Goal: Task Accomplishment & Management: Complete application form

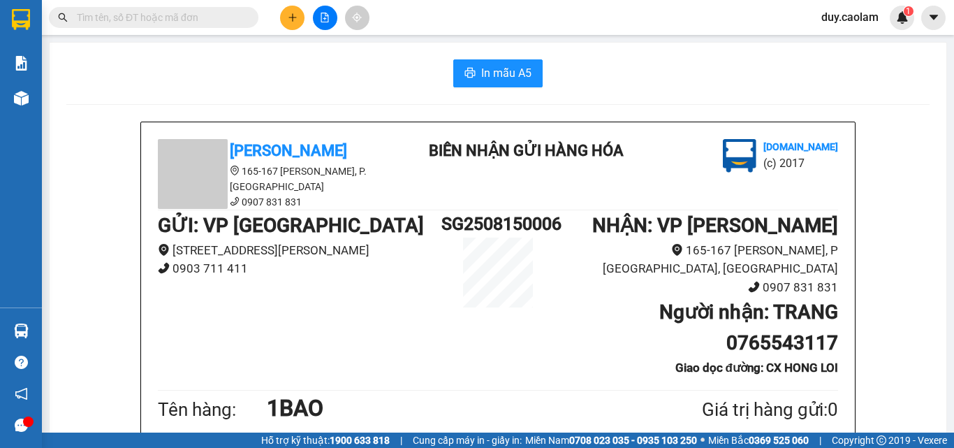
scroll to position [750, 0]
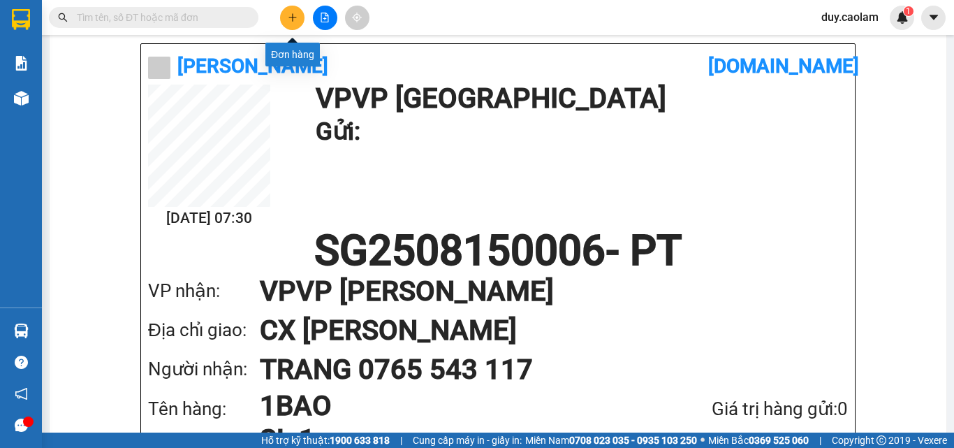
click at [292, 17] on icon "plus" at bounding box center [292, 17] width 8 height 1
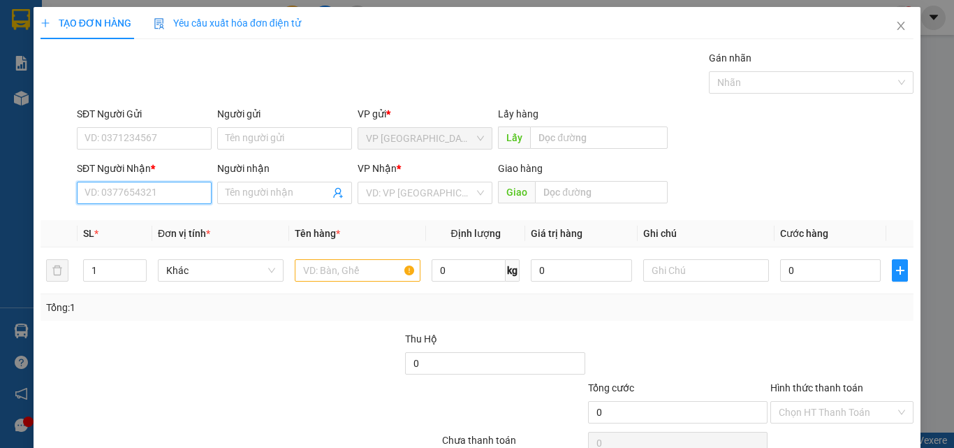
click at [143, 192] on input "SĐT Người Nhận *" at bounding box center [144, 193] width 135 height 22
type input "0915951512"
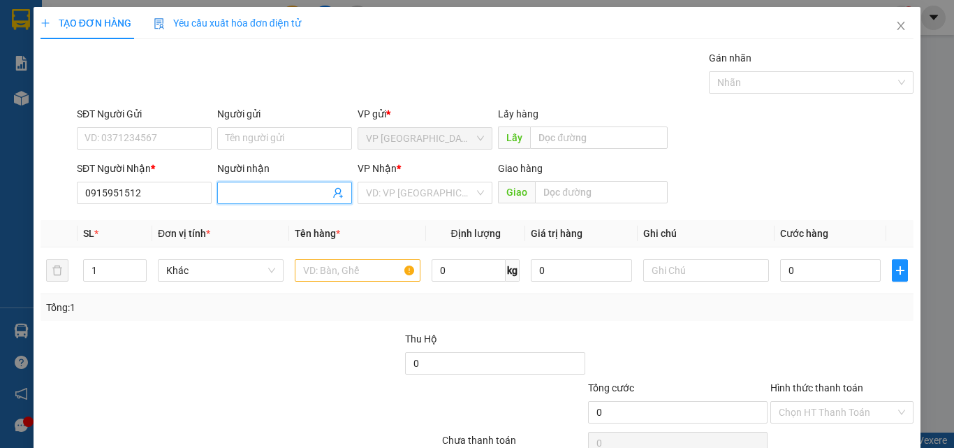
click at [284, 195] on input "Người nhận" at bounding box center [277, 192] width 104 height 15
click at [276, 194] on input "Người nhận" at bounding box center [277, 192] width 104 height 15
type input "NONG"
click at [362, 265] on input "text" at bounding box center [358, 270] width 126 height 22
click at [361, 269] on input "text" at bounding box center [358, 270] width 126 height 22
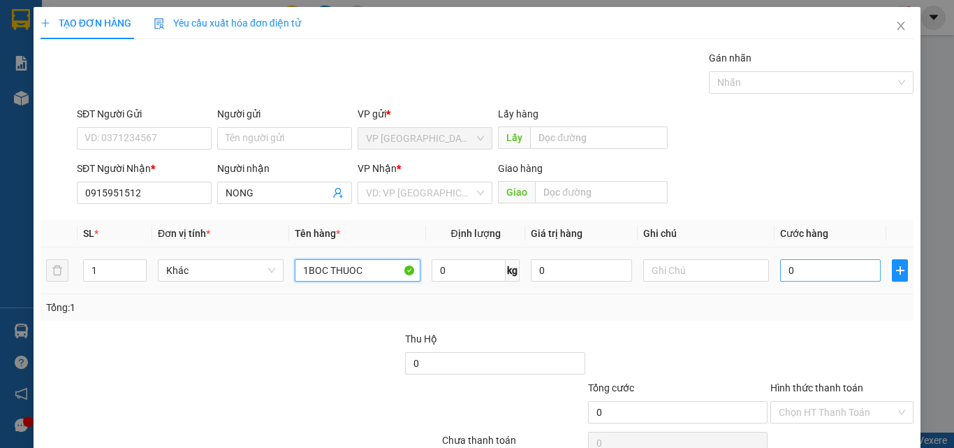
type input "1BOC THUOC"
click at [797, 278] on input "0" at bounding box center [830, 270] width 101 height 22
type input "3"
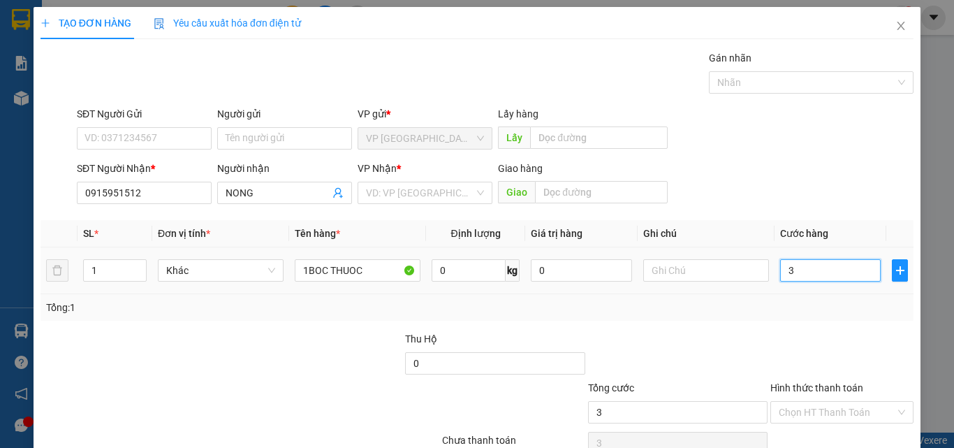
type input "30"
type input "300"
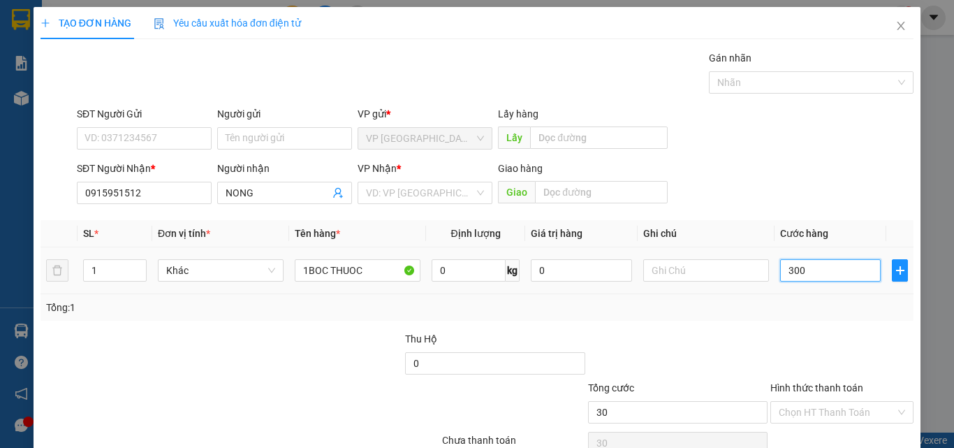
type input "300"
type input "3.000"
type input "30.000"
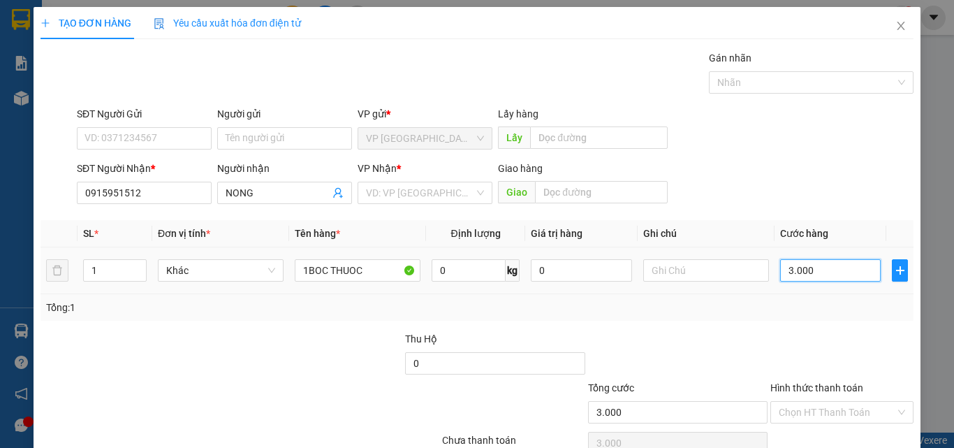
type input "30.000"
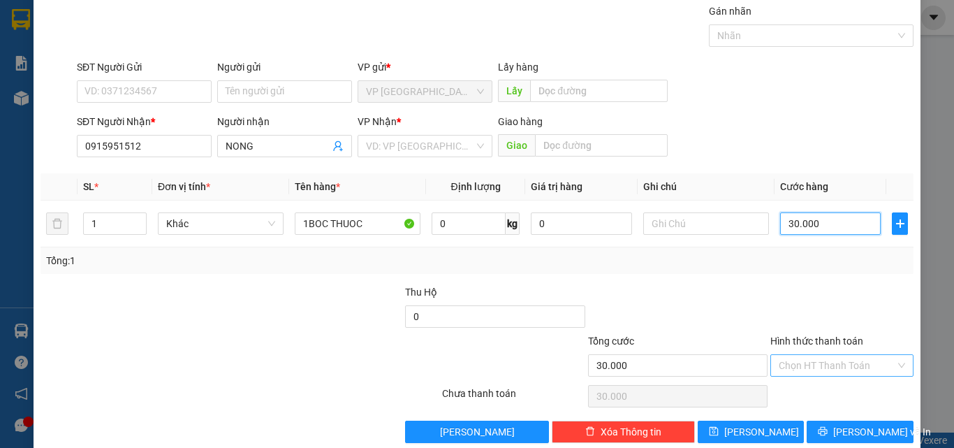
scroll to position [69, 0]
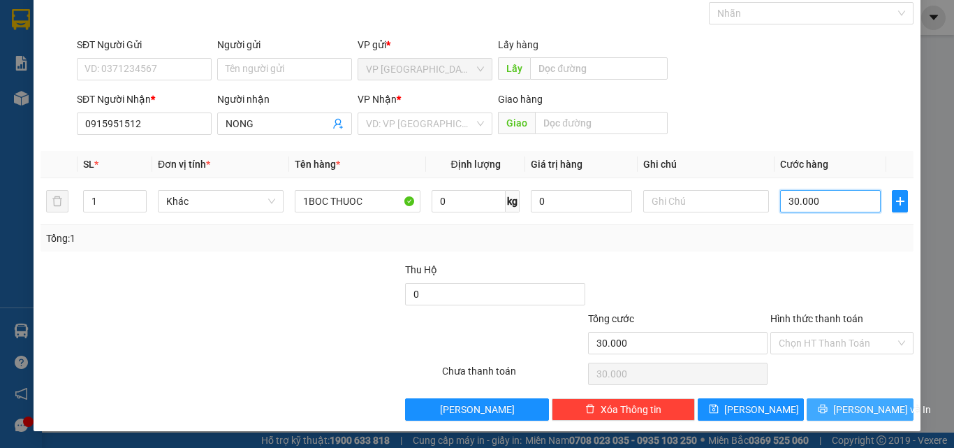
type input "30.000"
click at [841, 407] on span "[PERSON_NAME] và In" at bounding box center [882, 408] width 98 height 15
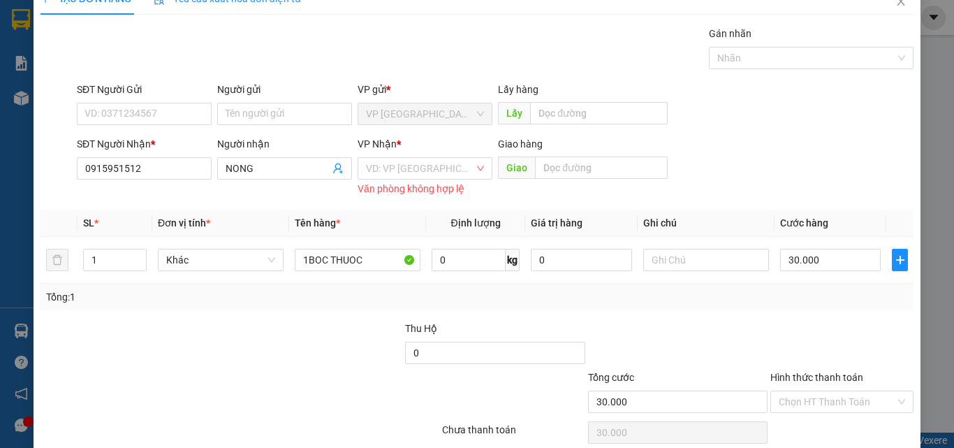
scroll to position [0, 0]
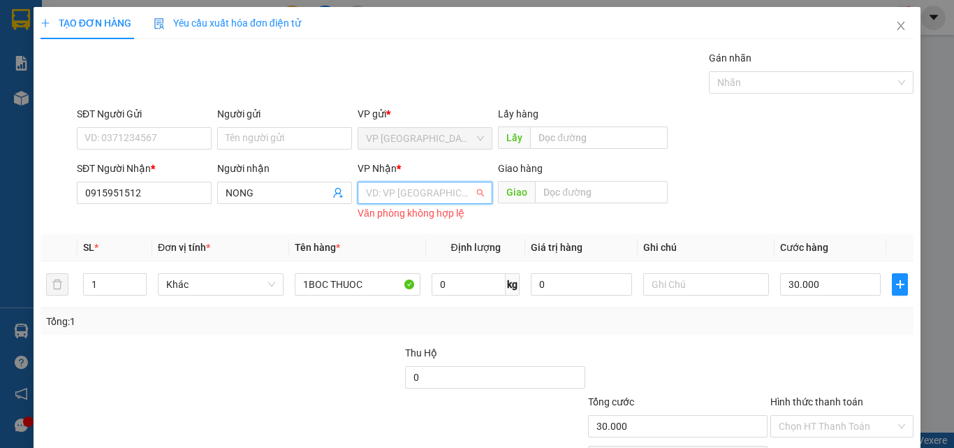
drag, startPoint x: 427, startPoint y: 188, endPoint x: 431, endPoint y: 200, distance: 13.5
click at [427, 188] on input "search" at bounding box center [420, 192] width 108 height 21
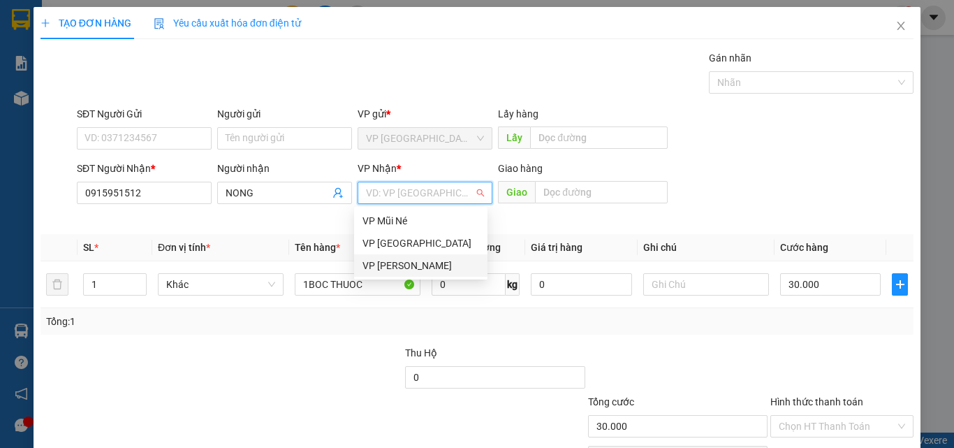
click at [426, 256] on div "VP [PERSON_NAME]" at bounding box center [420, 265] width 133 height 22
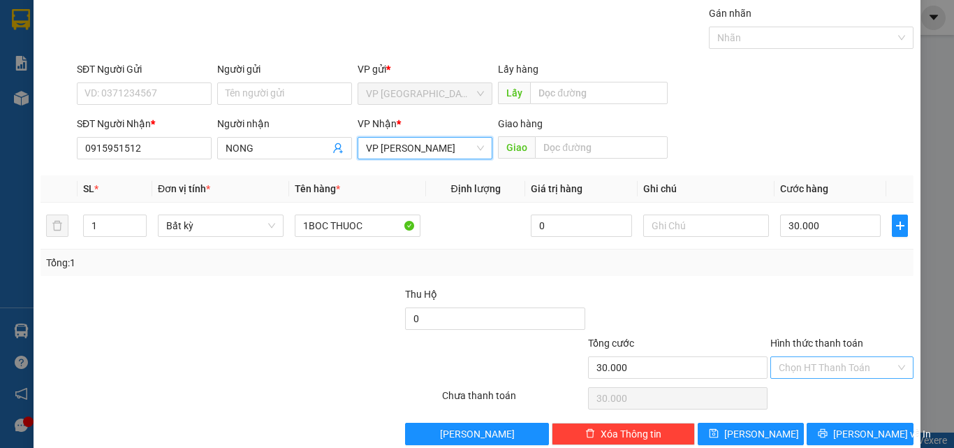
scroll to position [69, 0]
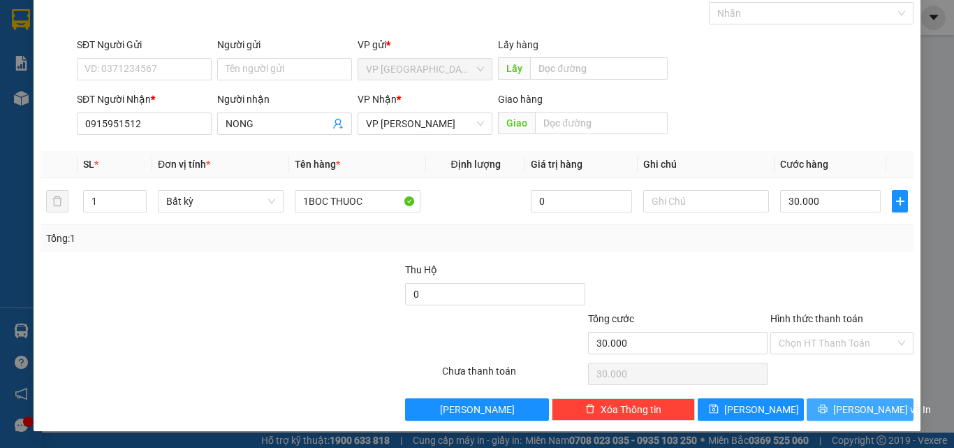
click at [844, 403] on span "[PERSON_NAME] và In" at bounding box center [882, 408] width 98 height 15
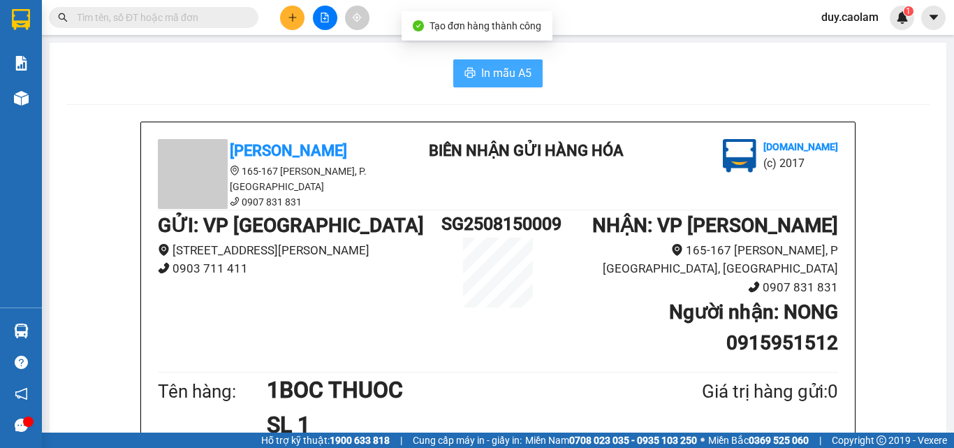
click at [522, 81] on span "In mẫu A5" at bounding box center [506, 72] width 50 height 17
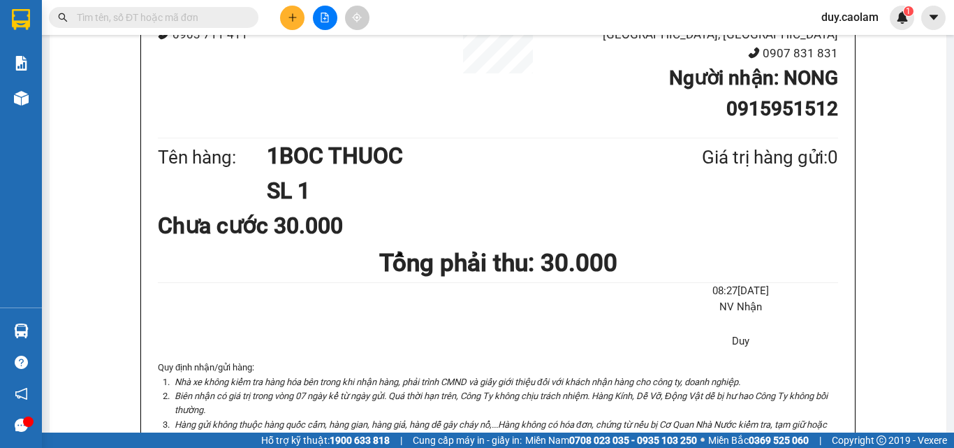
scroll to position [209, 0]
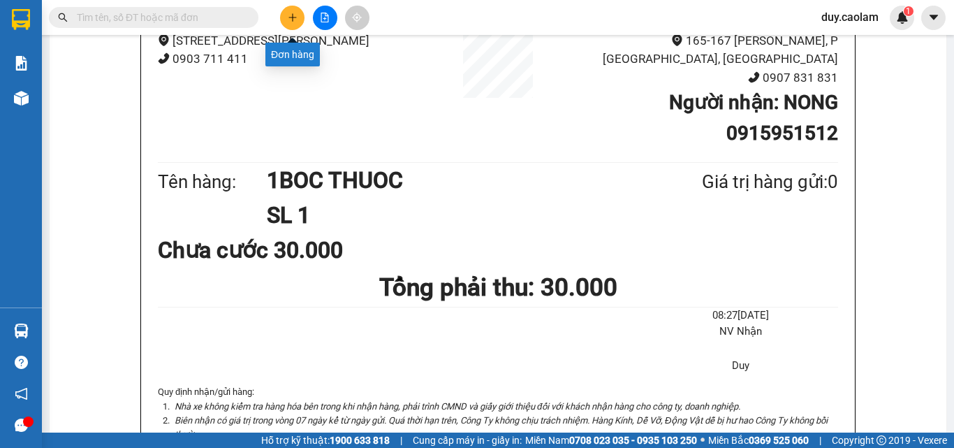
click at [290, 20] on icon "plus" at bounding box center [293, 18] width 10 height 10
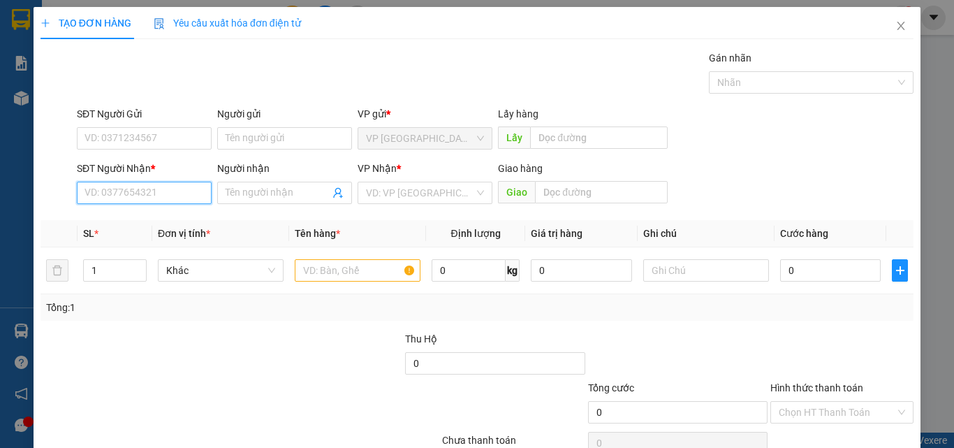
click at [159, 197] on input "SĐT Người Nhận *" at bounding box center [144, 193] width 135 height 22
click at [91, 186] on input "7171" at bounding box center [144, 193] width 135 height 22
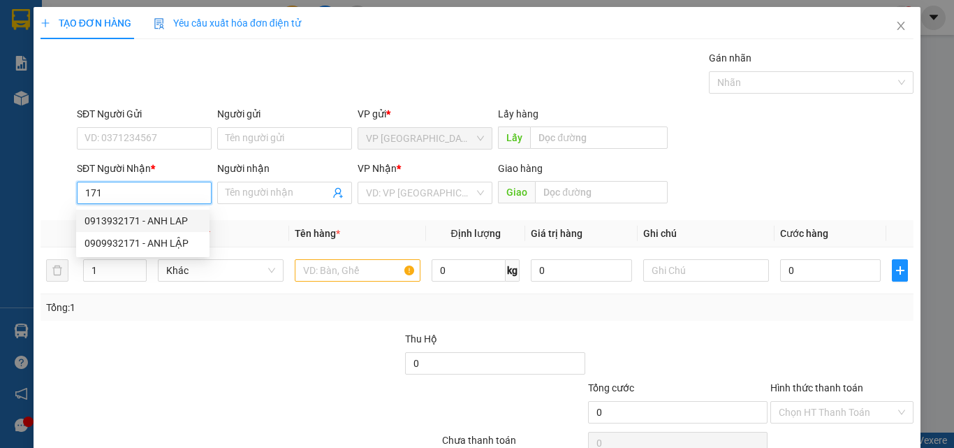
click at [166, 217] on div "0913932171 - ANH LAP" at bounding box center [142, 220] width 117 height 15
type input "0913932171"
type input "ANH LAP"
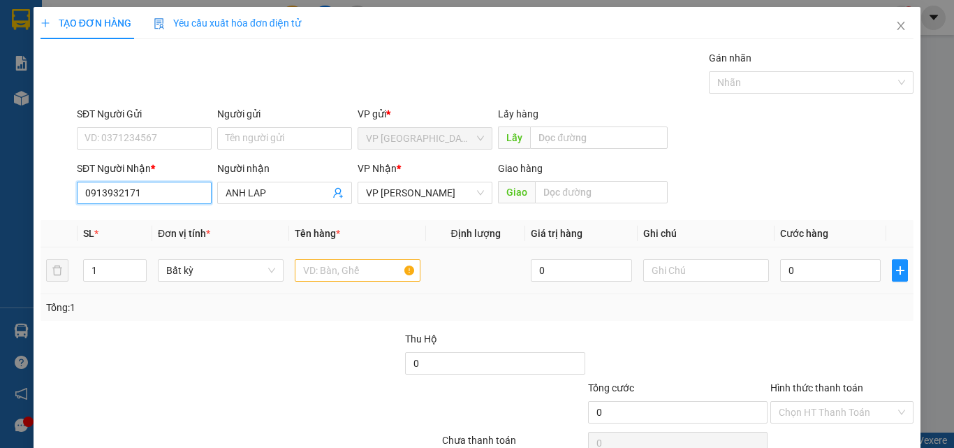
type input "0913932171"
click at [360, 274] on input "text" at bounding box center [358, 270] width 126 height 22
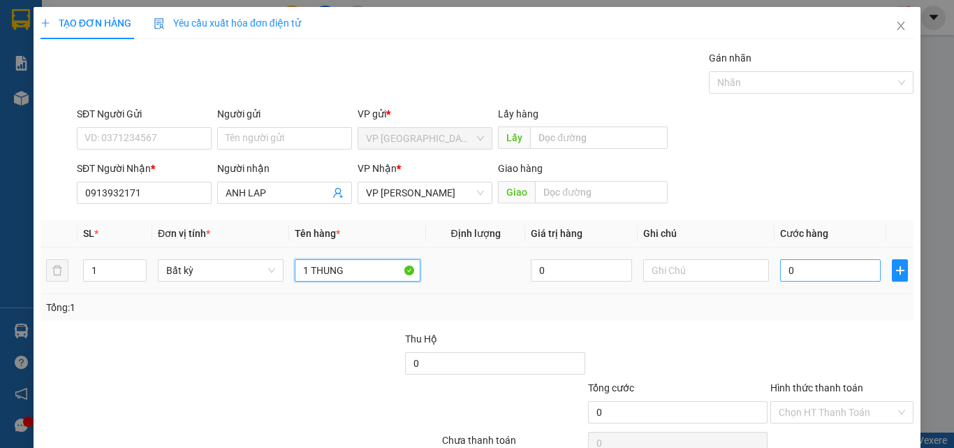
type input "1 THUNG"
click at [831, 264] on input "0" at bounding box center [830, 270] width 101 height 22
type input "5"
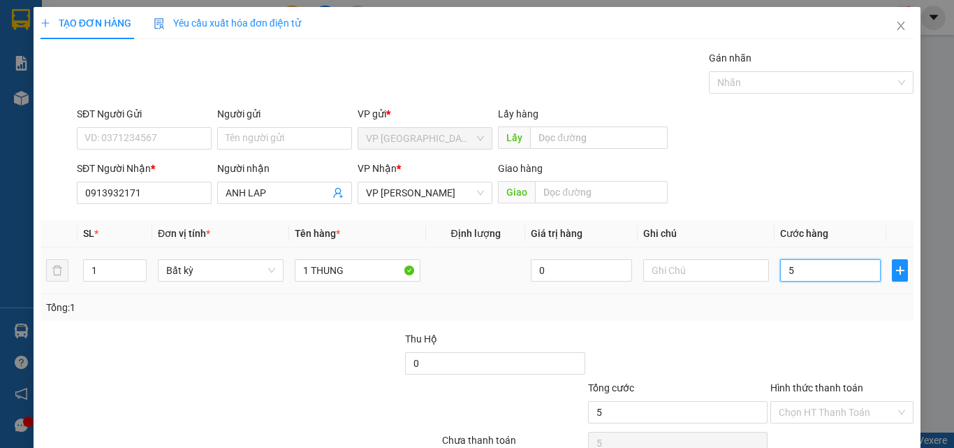
type input "50"
type input "500"
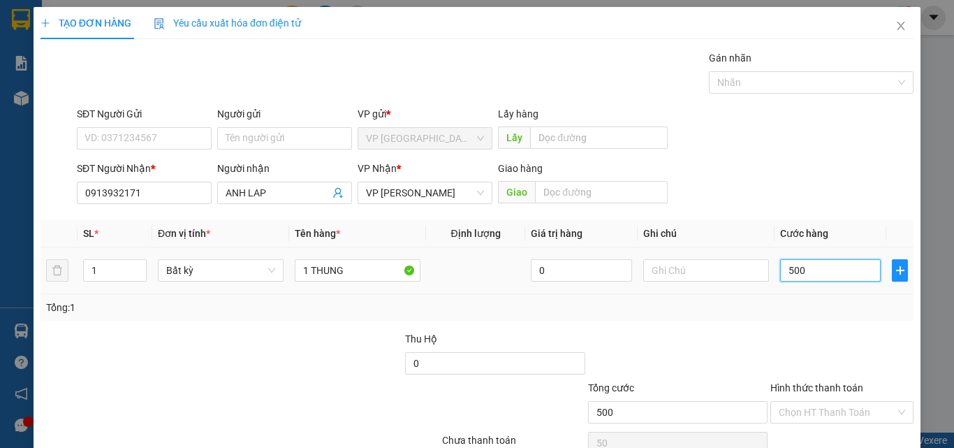
type input "500"
type input "5.000"
type input "50.000"
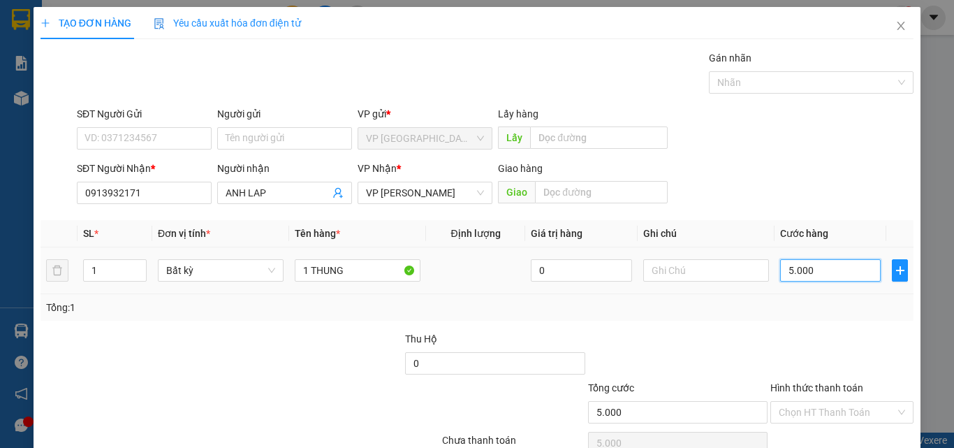
type input "50.000"
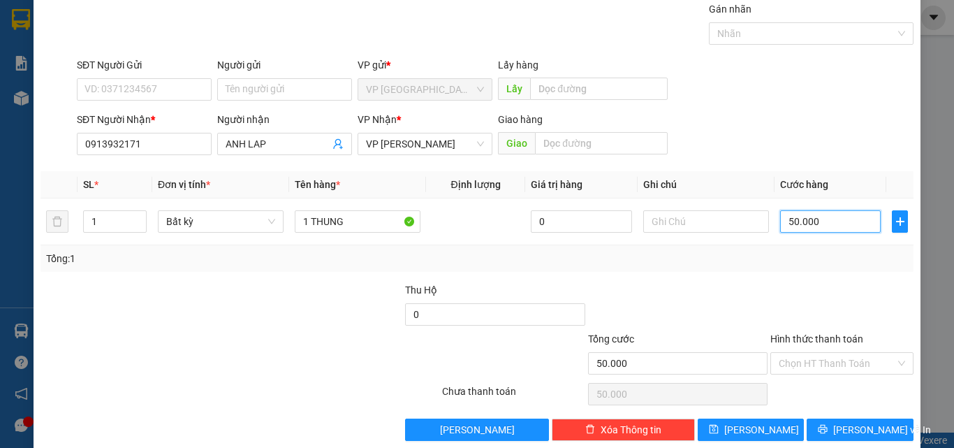
scroll to position [69, 0]
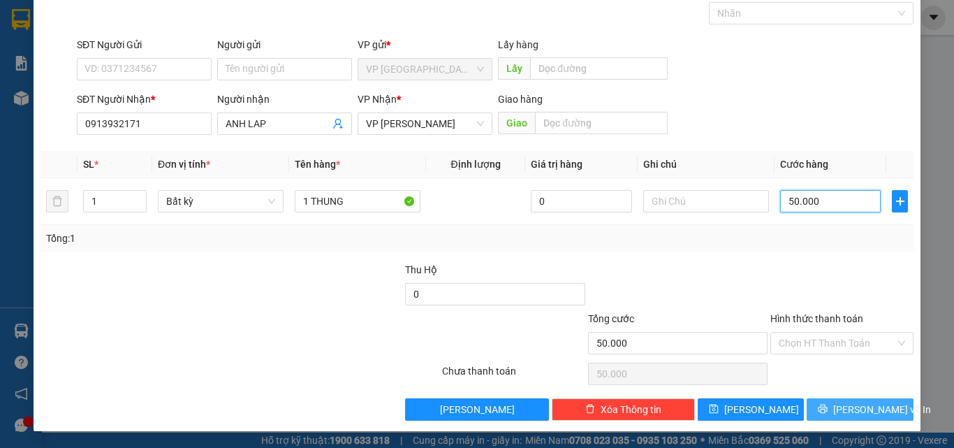
type input "50.000"
click at [834, 404] on button "[PERSON_NAME] và In" at bounding box center [859, 409] width 107 height 22
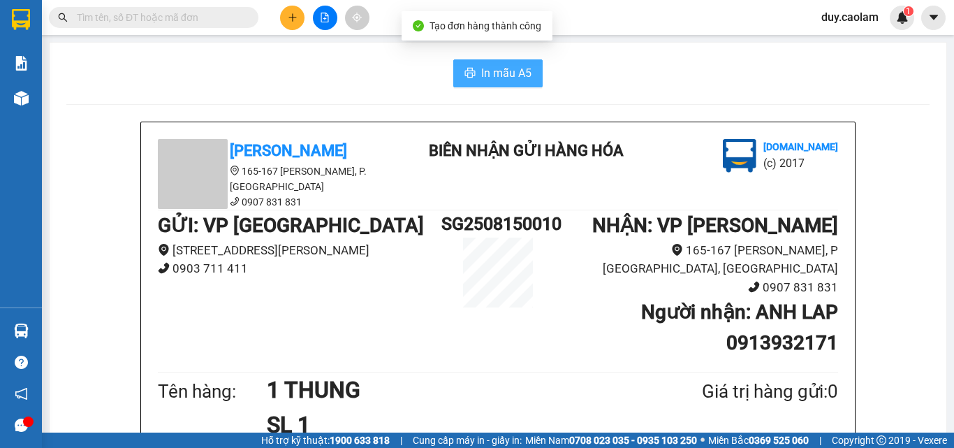
click at [523, 84] on button "In mẫu A5" at bounding box center [497, 73] width 89 height 28
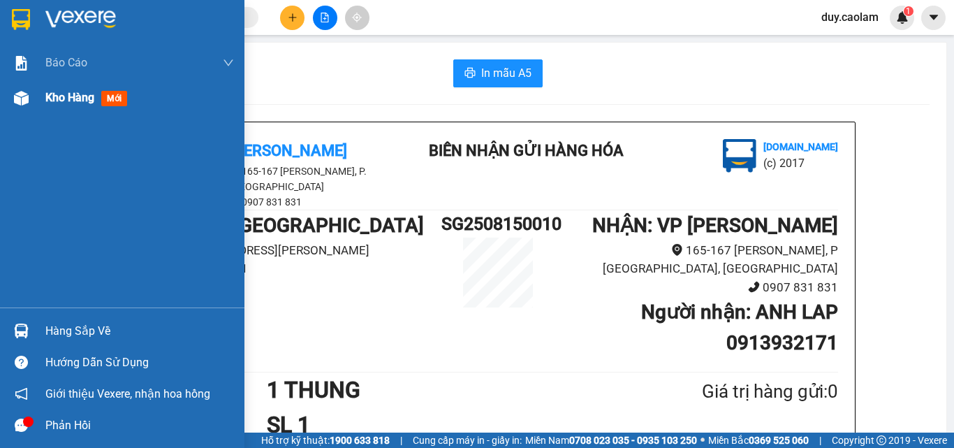
click at [45, 104] on span "Kho hàng" at bounding box center [69, 97] width 49 height 13
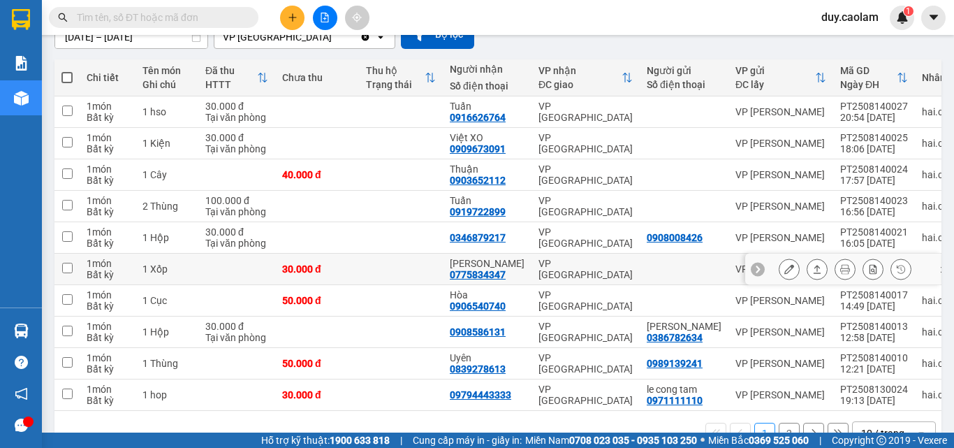
scroll to position [140, 0]
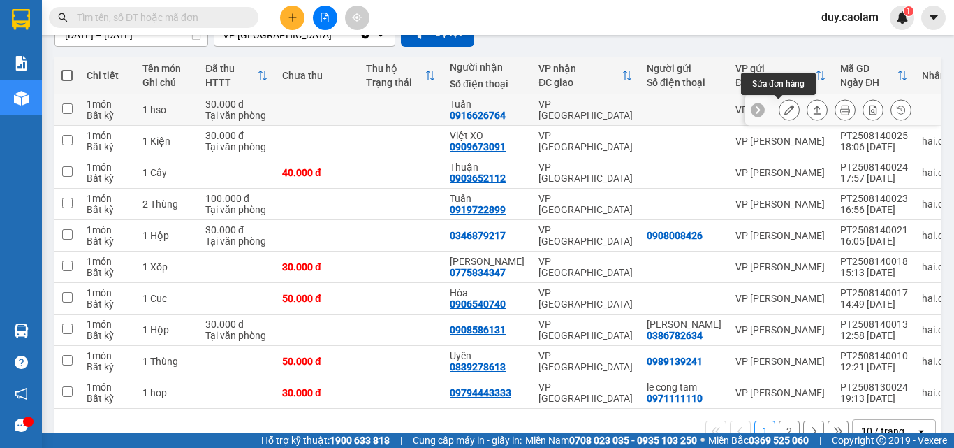
click at [784, 110] on icon at bounding box center [789, 110] width 10 height 10
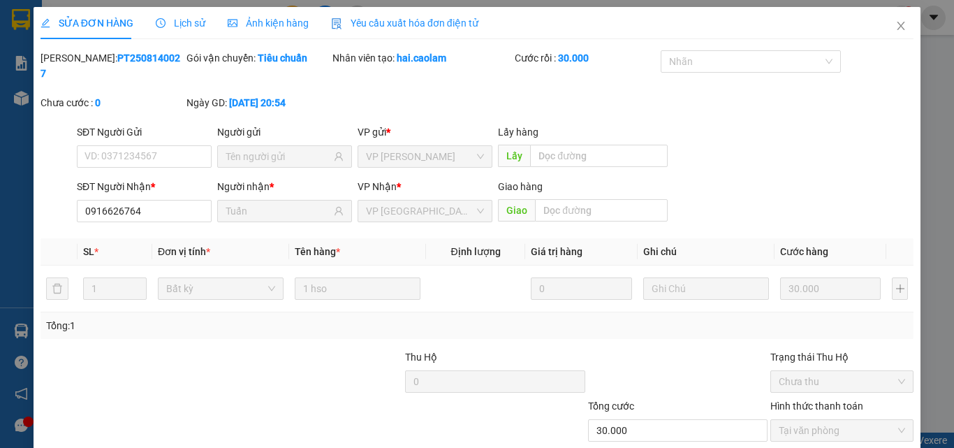
type input "0916626764"
type input "Tuấn"
type input "30.000"
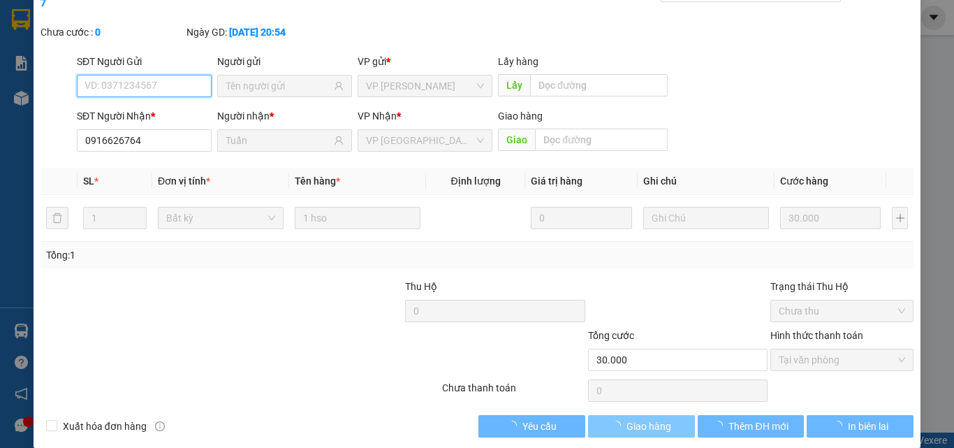
scroll to position [72, 0]
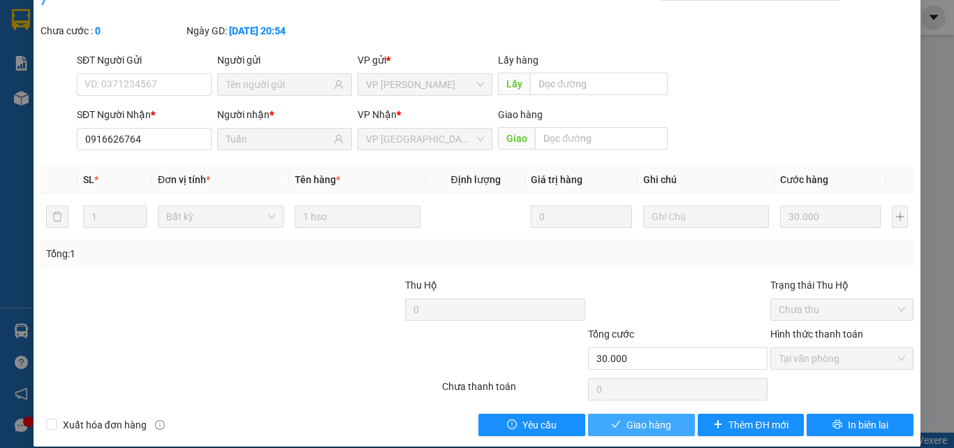
click at [660, 417] on span "Giao hàng" at bounding box center [648, 424] width 45 height 15
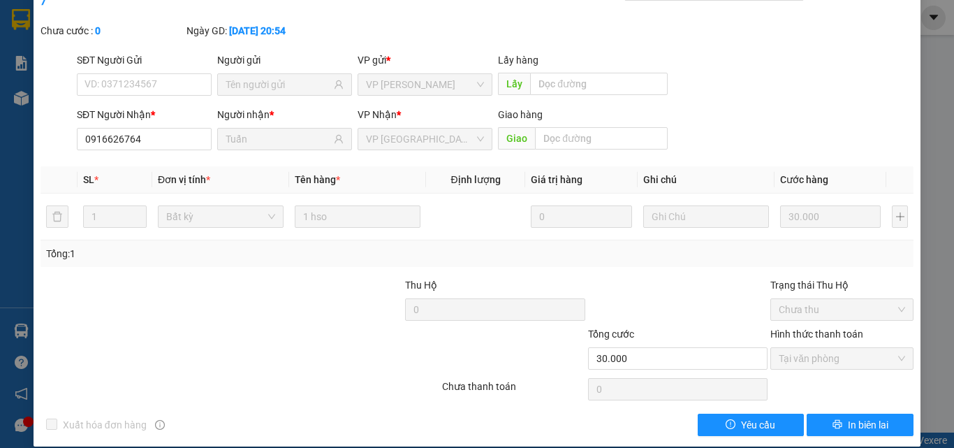
scroll to position [0, 0]
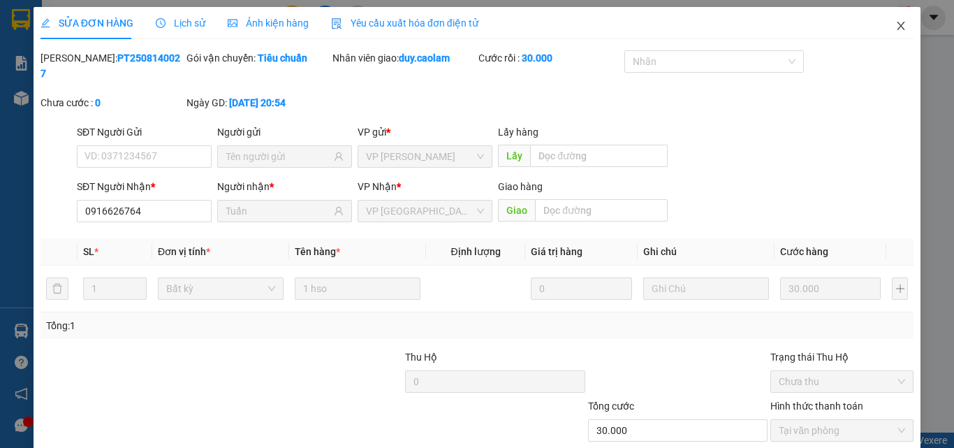
click at [895, 22] on icon "close" at bounding box center [900, 25] width 11 height 11
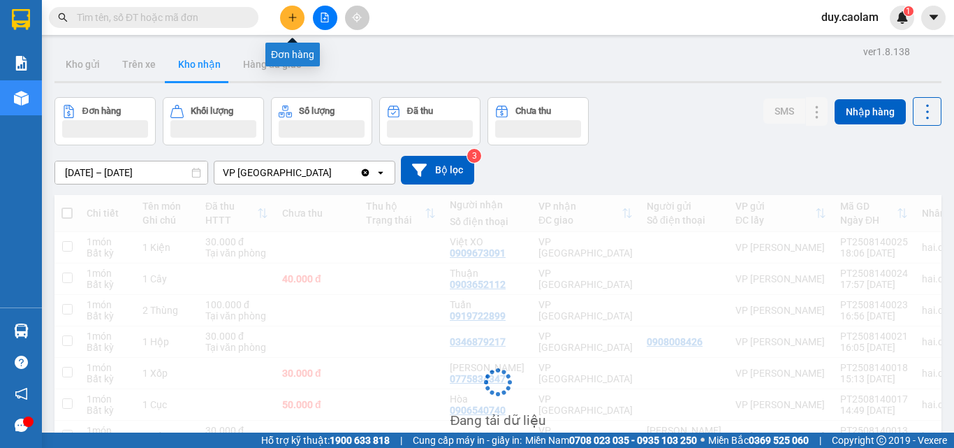
click at [290, 15] on icon "plus" at bounding box center [293, 18] width 10 height 10
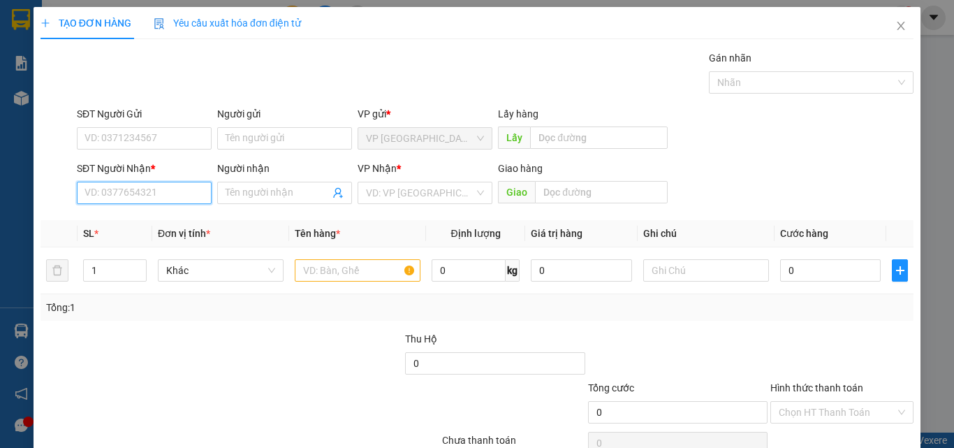
click at [138, 188] on input "SĐT Người Nhận *" at bounding box center [144, 193] width 135 height 22
type input "0917277307"
click at [296, 194] on input "Người nhận" at bounding box center [277, 192] width 104 height 15
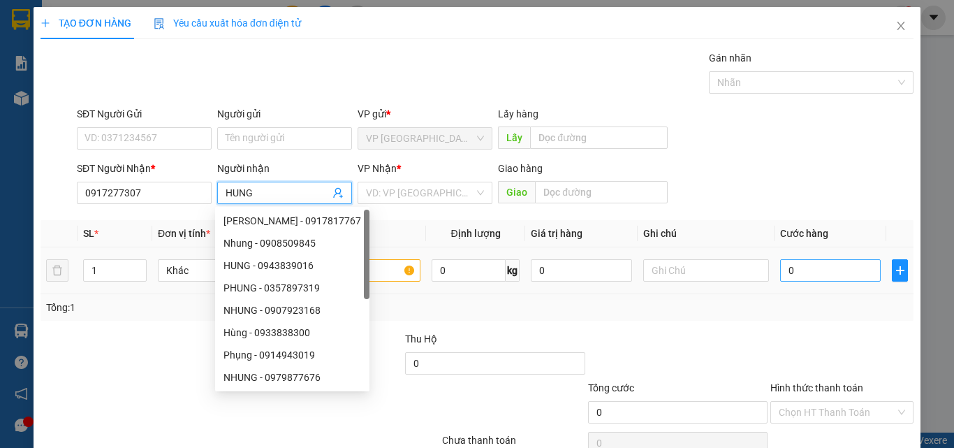
type input "HUNG"
click at [809, 267] on input "0" at bounding box center [830, 270] width 101 height 22
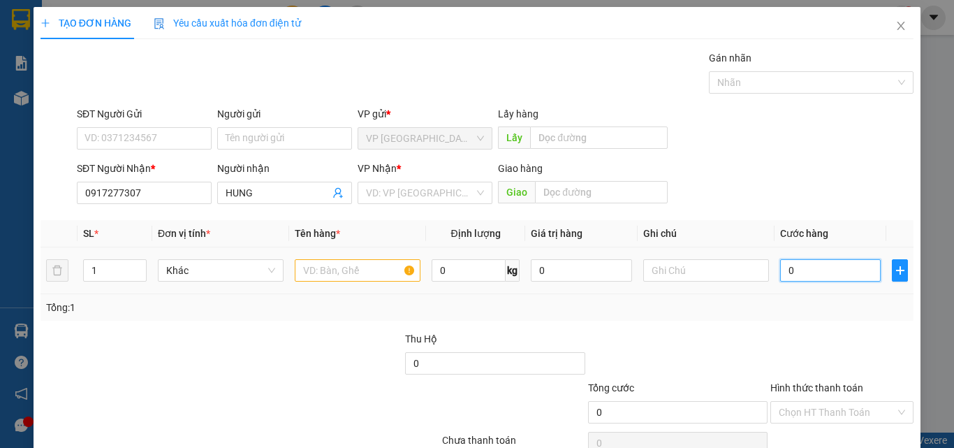
type input "3"
type input "30"
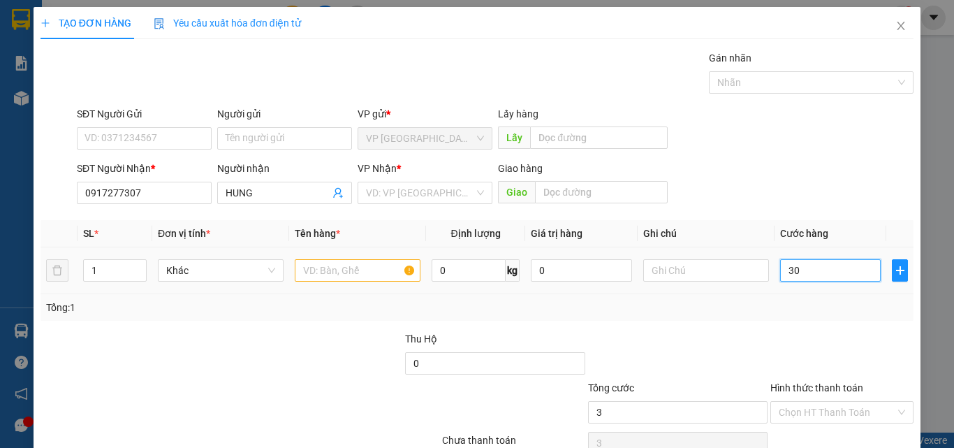
type input "30"
type input "300"
type input "3.000"
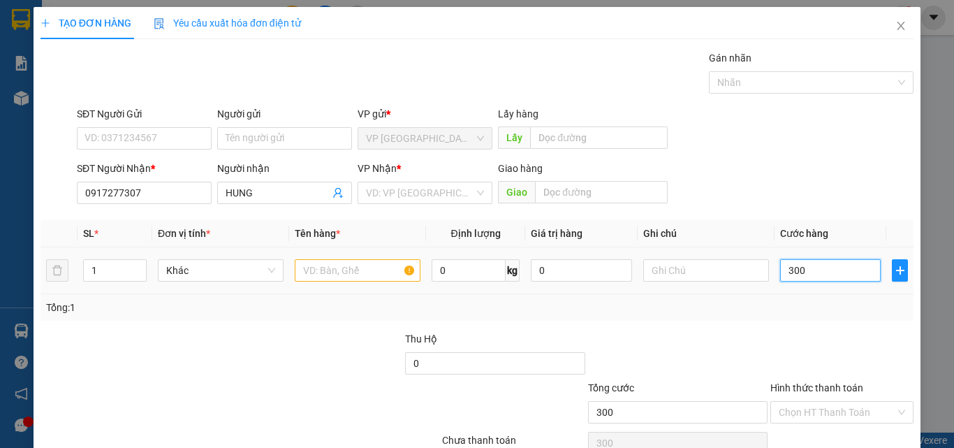
type input "3.000"
type input "30.000"
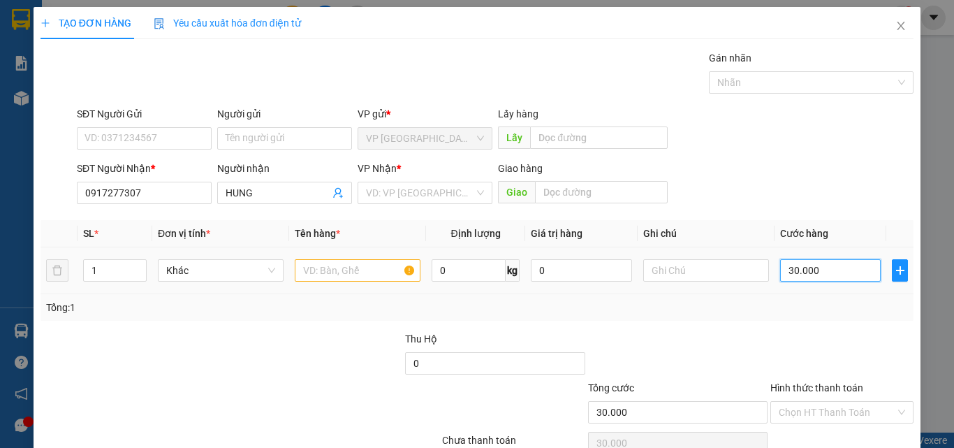
type input "30.000"
click at [350, 261] on input "text" at bounding box center [358, 270] width 126 height 22
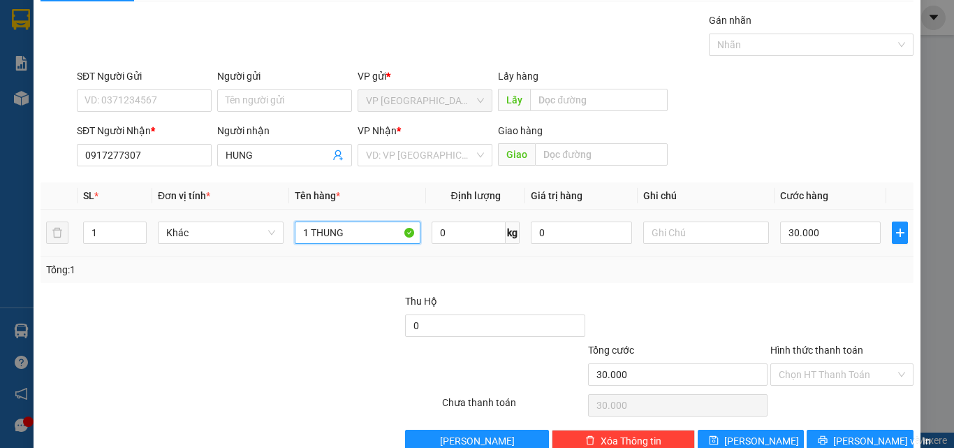
scroll to position [69, 0]
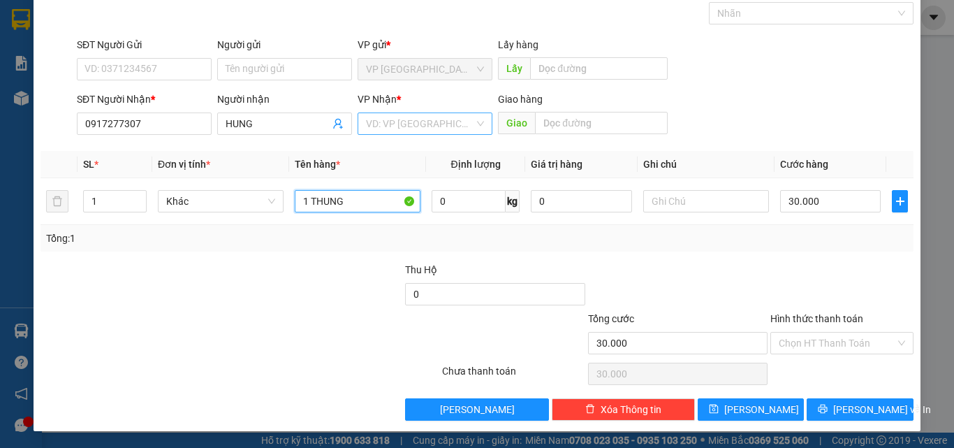
type input "1 THUNG"
click at [444, 133] on input "search" at bounding box center [420, 123] width 108 height 21
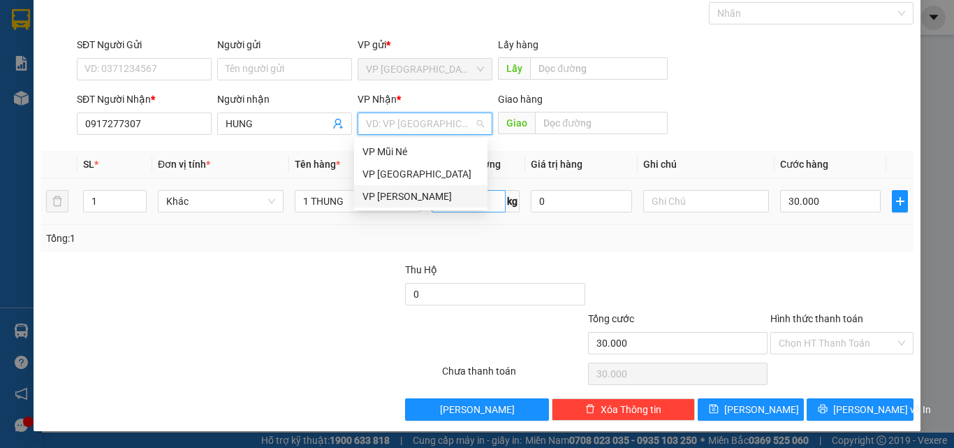
click at [430, 193] on div "VP [PERSON_NAME]" at bounding box center [420, 195] width 117 height 15
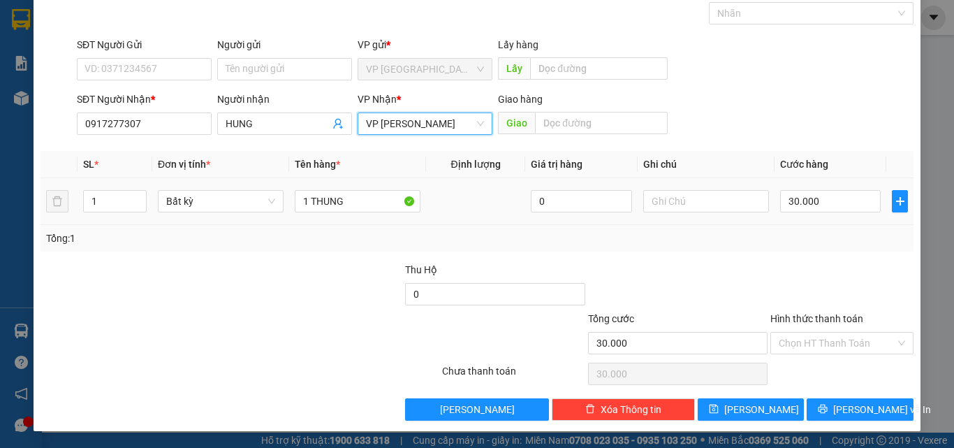
click at [837, 321] on label "Hình thức thanh toán" at bounding box center [816, 318] width 93 height 11
click at [837, 332] on input "Hình thức thanh toán" at bounding box center [836, 342] width 117 height 21
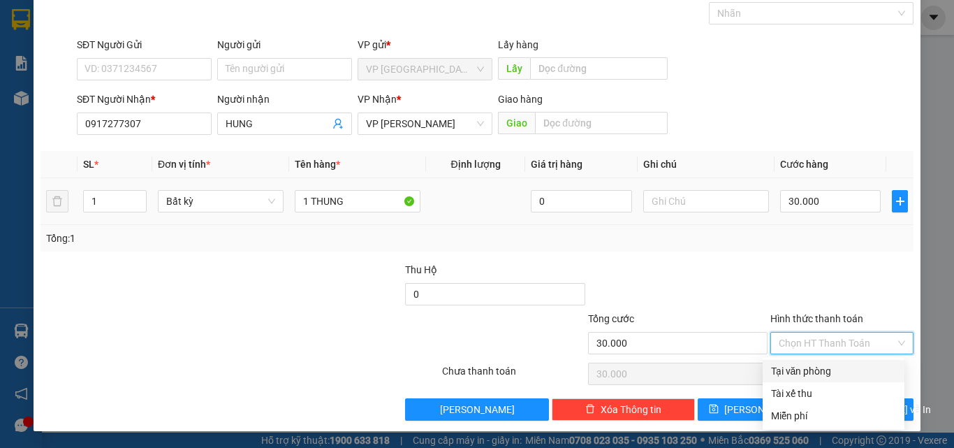
click at [824, 362] on div "Tại văn phòng" at bounding box center [833, 371] width 142 height 22
type input "0"
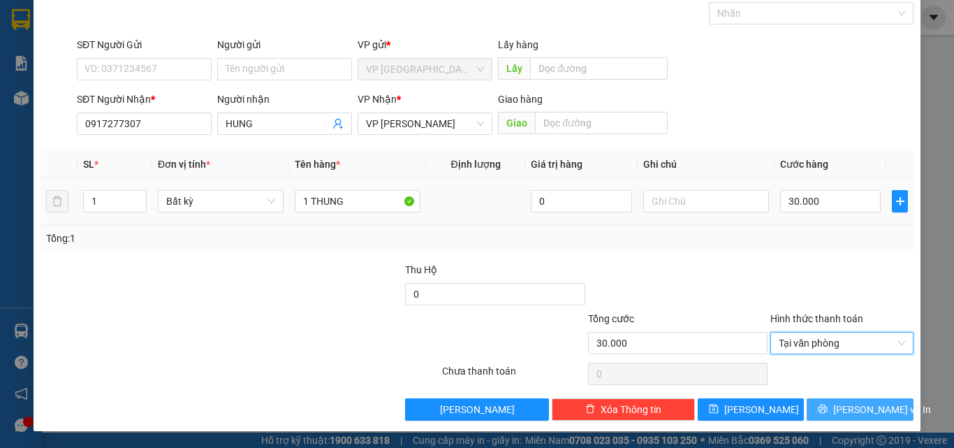
click at [827, 408] on icon "printer" at bounding box center [822, 408] width 9 height 9
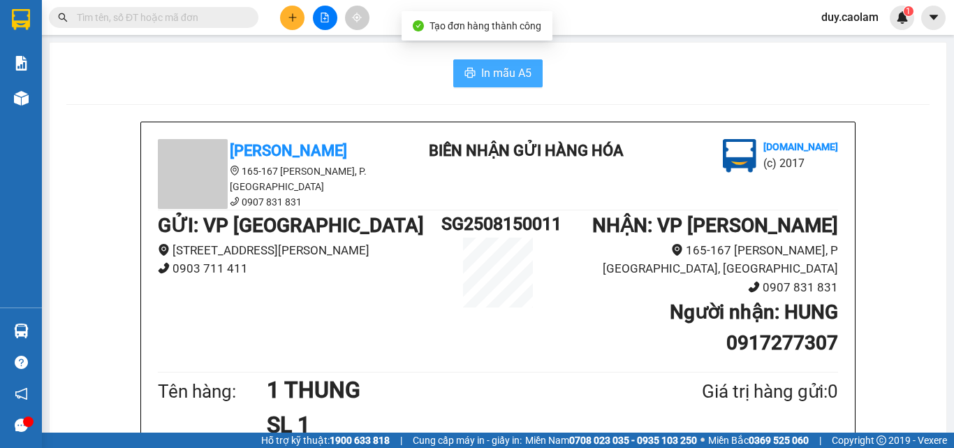
click at [503, 73] on span "In mẫu A5" at bounding box center [506, 72] width 50 height 17
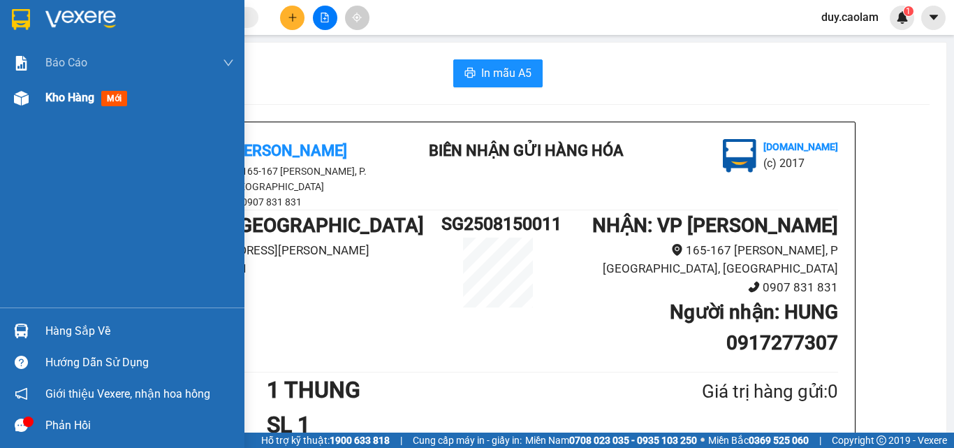
click at [57, 109] on div "Kho hàng mới" at bounding box center [139, 97] width 188 height 35
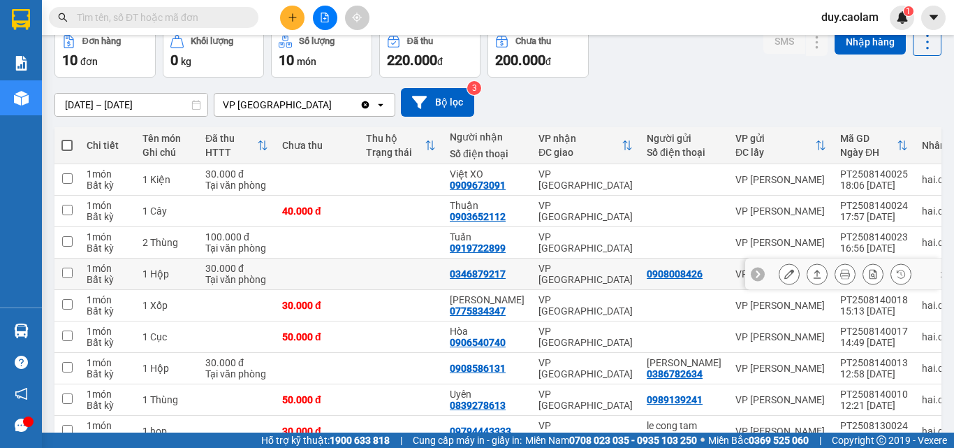
scroll to position [140, 0]
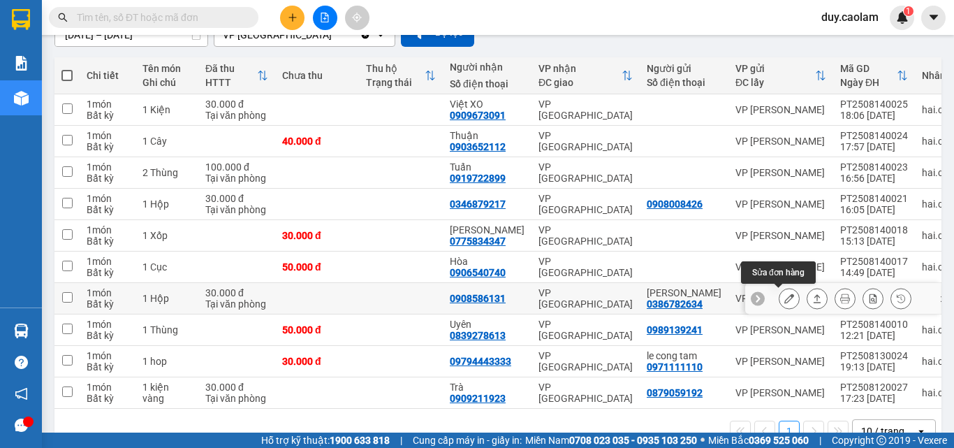
click at [784, 300] on icon at bounding box center [789, 298] width 10 height 10
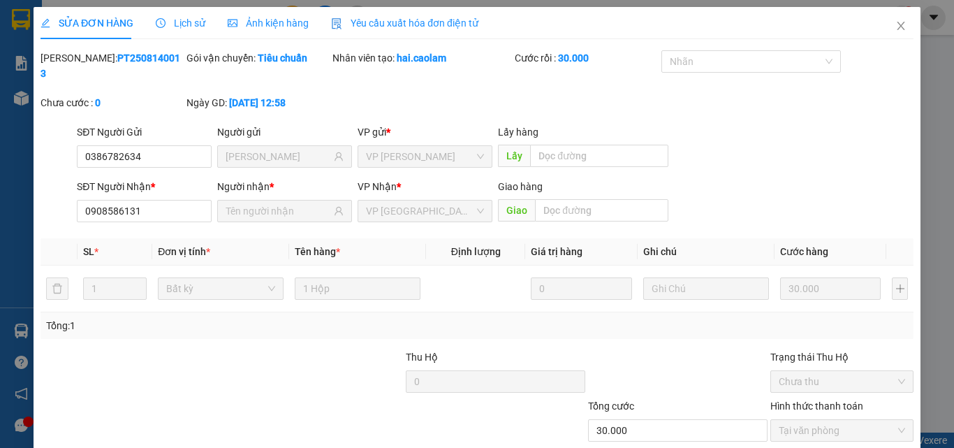
type input "0386782634"
type input "[PERSON_NAME]"
type input "0908586131"
type input "30.000"
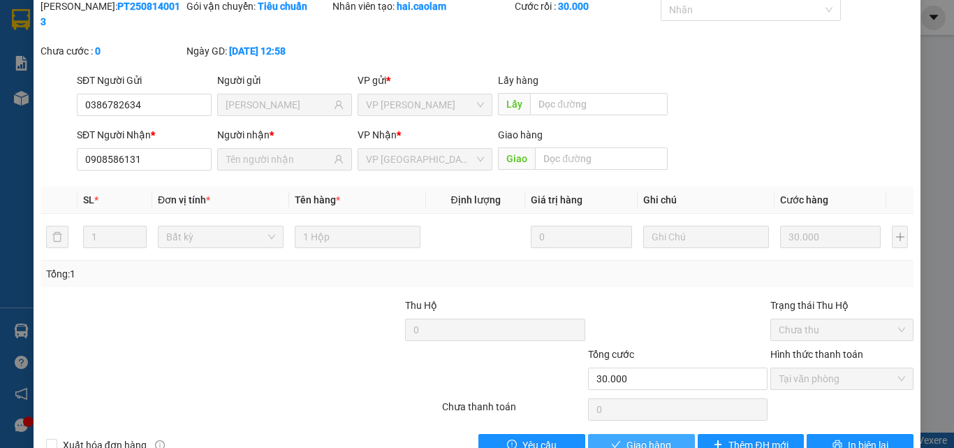
drag, startPoint x: 660, startPoint y: 427, endPoint x: 667, endPoint y: 426, distance: 7.1
click at [663, 437] on span "Giao hàng" at bounding box center [648, 444] width 45 height 15
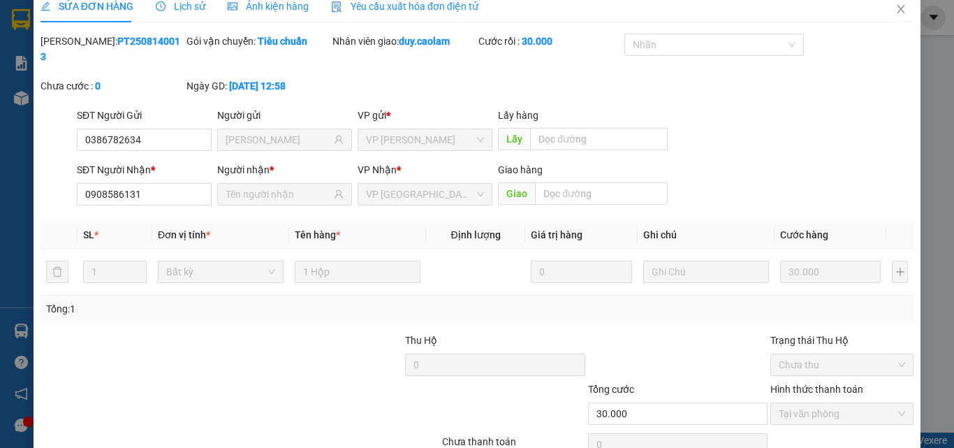
scroll to position [0, 0]
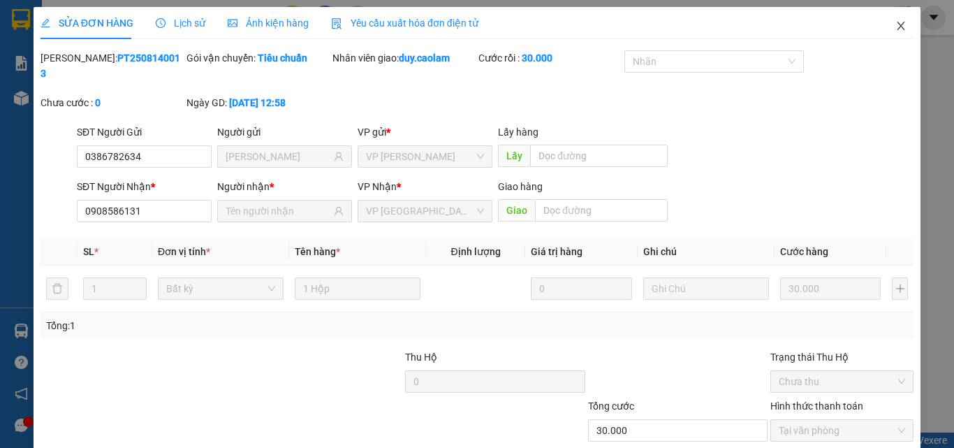
click at [895, 27] on icon "close" at bounding box center [900, 25] width 11 height 11
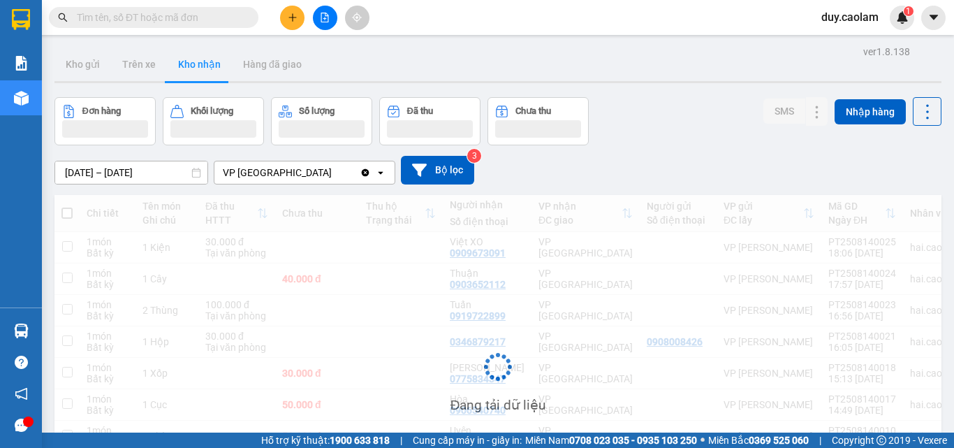
click at [293, 31] on div "Kết quả tìm kiếm ( 10000 ) Bộ lọc Mã ĐH Trạng thái Món hàng Thu hộ Tổng cước Ch…" at bounding box center [477, 17] width 954 height 35
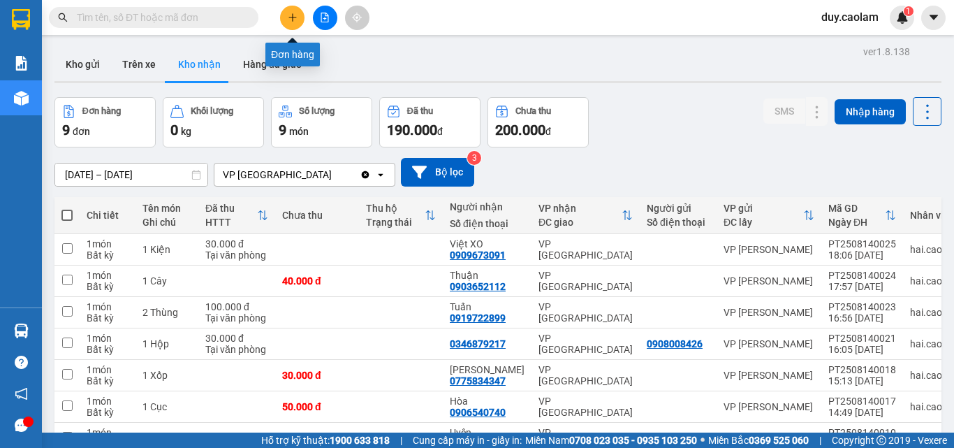
click at [293, 15] on icon "plus" at bounding box center [292, 17] width 1 height 8
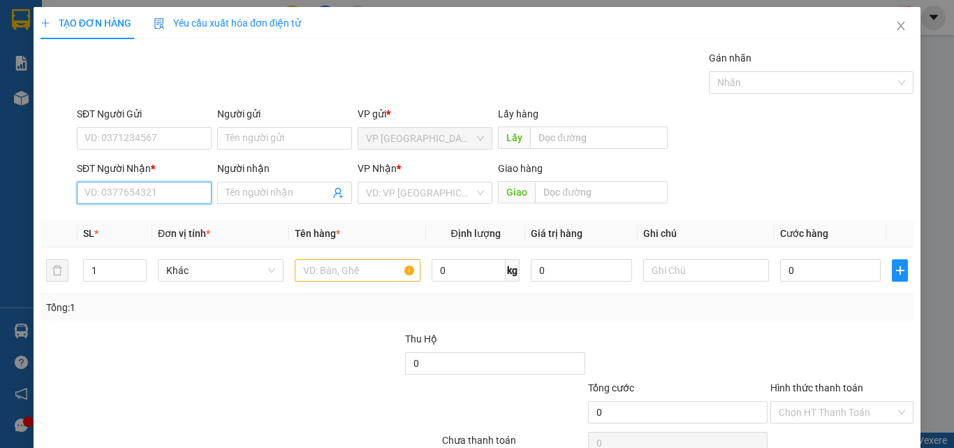
click at [155, 199] on input "SĐT Người Nhận *" at bounding box center [144, 193] width 135 height 22
click at [165, 188] on input "09440917679" at bounding box center [144, 193] width 135 height 22
click at [115, 191] on input "09440917679" at bounding box center [144, 193] width 135 height 22
click at [142, 187] on input "17679" at bounding box center [144, 193] width 135 height 22
click at [175, 189] on input "17679" at bounding box center [144, 193] width 135 height 22
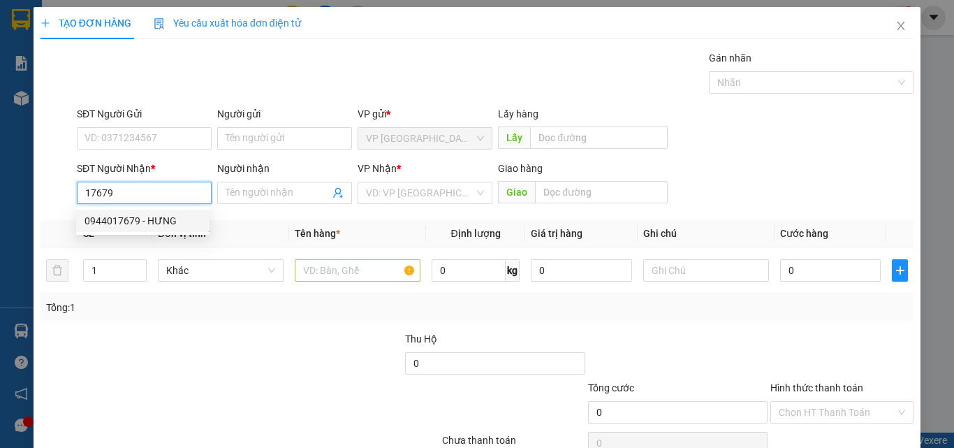
click at [154, 214] on div "0944017679 - HƯNG" at bounding box center [142, 220] width 117 height 15
type input "0944017679"
type input "HƯNG"
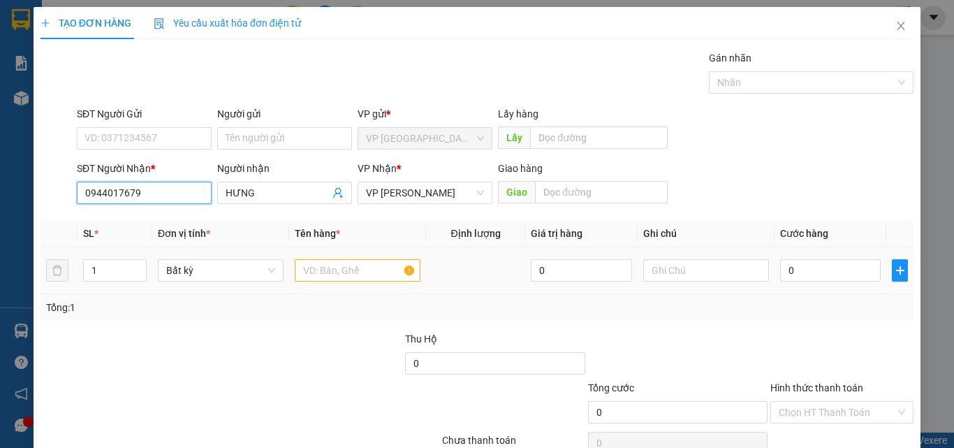
type input "0944017679"
click at [350, 267] on input "text" at bounding box center [358, 270] width 126 height 22
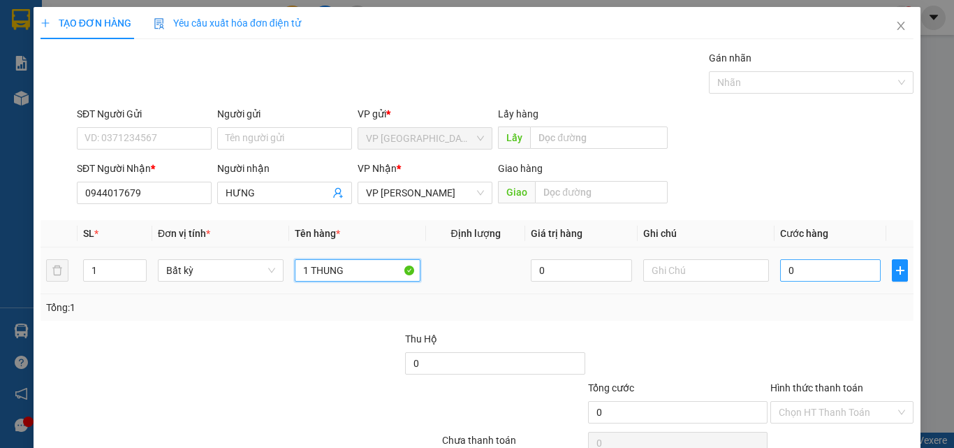
type input "1 THUNG"
click at [807, 274] on input "0" at bounding box center [830, 270] width 101 height 22
type input "4"
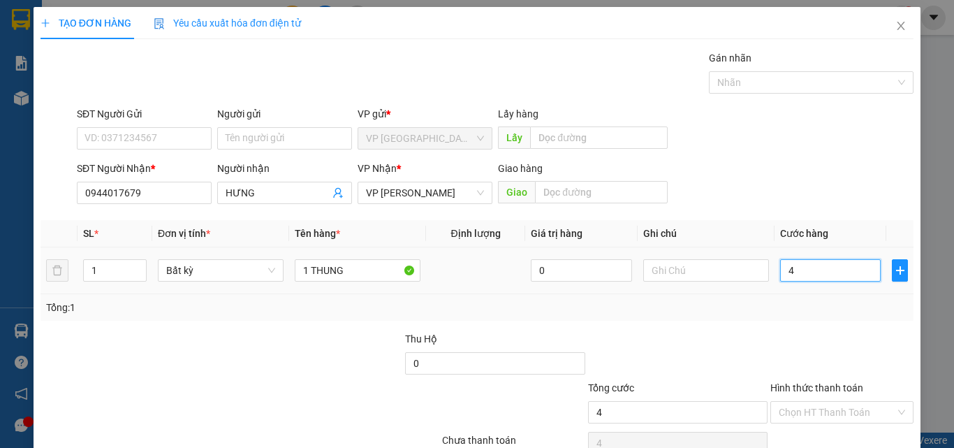
type input "40"
type input "400"
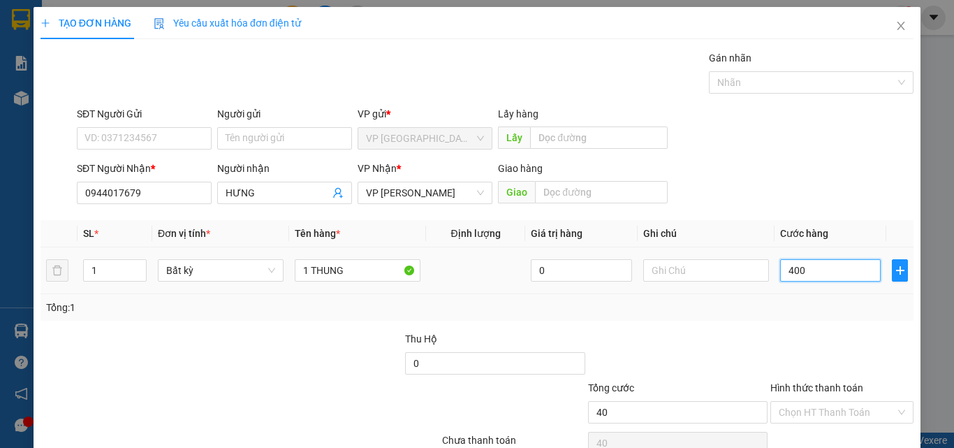
type input "400"
type input "4.000"
type input "40.000"
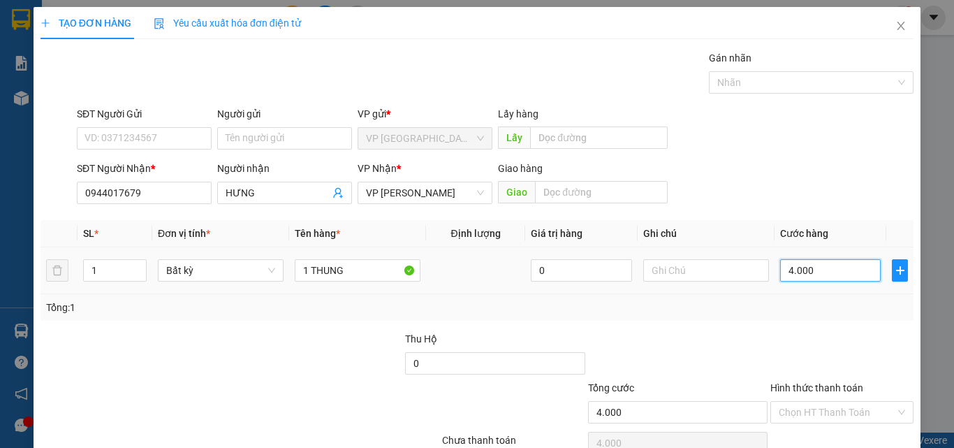
type input "40.000"
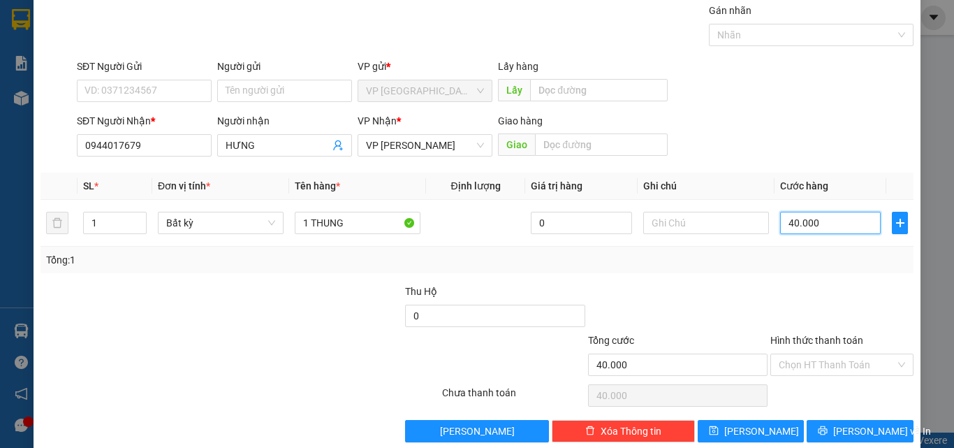
scroll to position [69, 0]
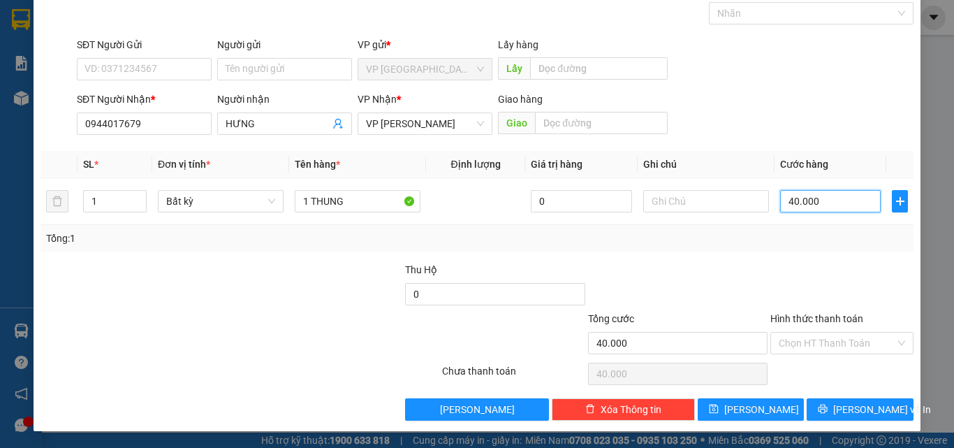
type input "40.000"
click at [837, 320] on label "Hình thức thanh toán" at bounding box center [816, 318] width 93 height 11
click at [837, 332] on input "Hình thức thanh toán" at bounding box center [836, 342] width 117 height 21
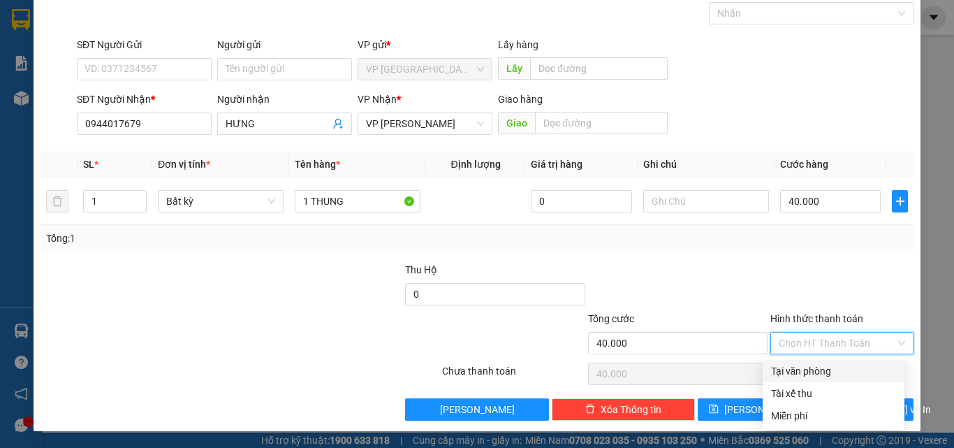
click at [827, 367] on div "Tại văn phòng" at bounding box center [833, 370] width 125 height 15
type input "0"
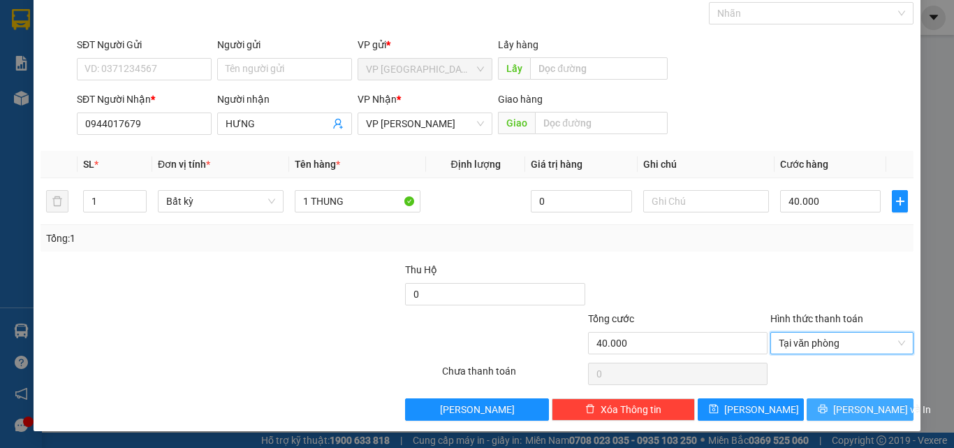
click at [838, 408] on button "[PERSON_NAME] và In" at bounding box center [859, 409] width 107 height 22
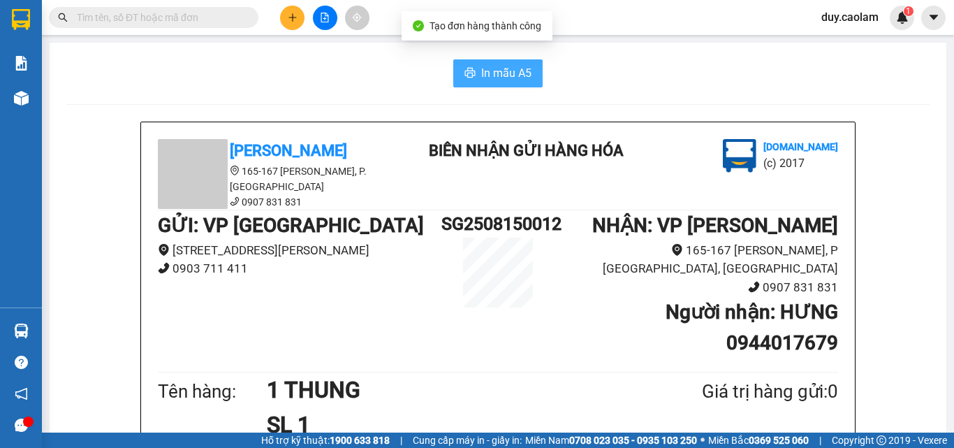
click at [522, 69] on span "In mẫu A5" at bounding box center [506, 72] width 50 height 17
